Goal: Navigation & Orientation: Find specific page/section

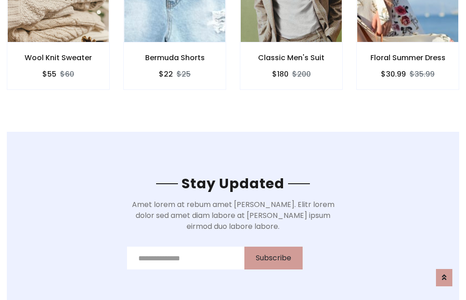
scroll to position [1371, 0]
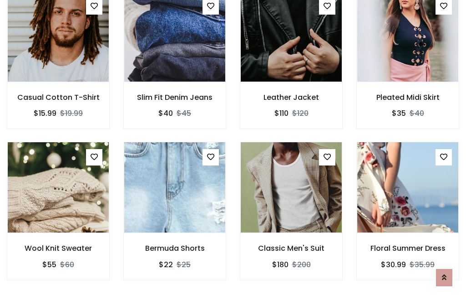
click at [233, 149] on div "Classic Men's Suit $180 $200" at bounding box center [291, 217] width 117 height 151
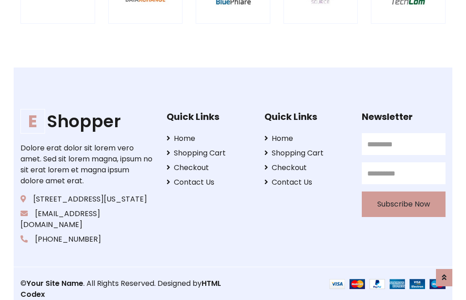
scroll to position [1733, 0]
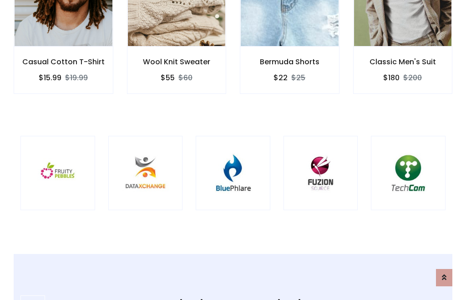
click at [233, 150] on img at bounding box center [233, 173] width 52 height 52
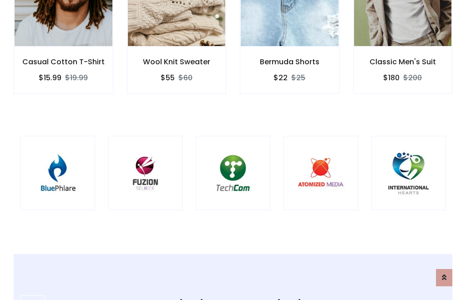
click at [233, 150] on img at bounding box center [233, 173] width 52 height 52
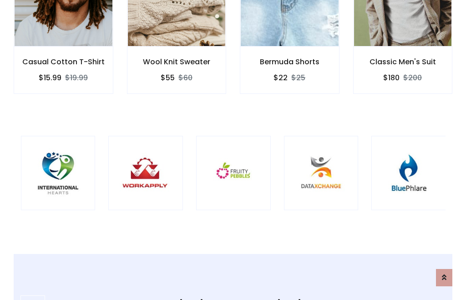
scroll to position [0, 0]
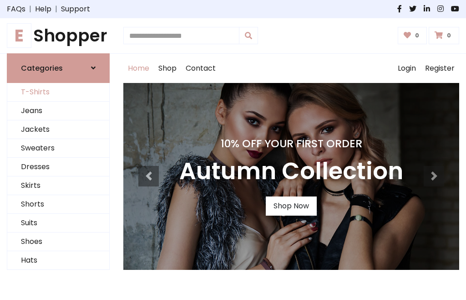
click at [58, 92] on link "T-Shirts" at bounding box center [58, 92] width 102 height 19
click at [58, 36] on h1 "E Shopper" at bounding box center [58, 35] width 103 height 20
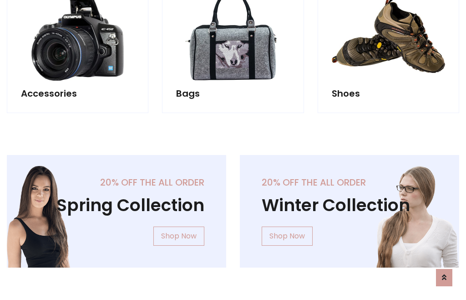
scroll to position [885, 0]
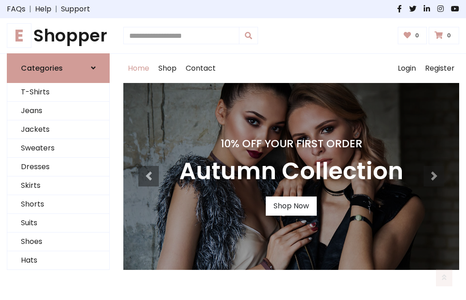
scroll to position [299, 0]
